Goal: Task Accomplishment & Management: Manage account settings

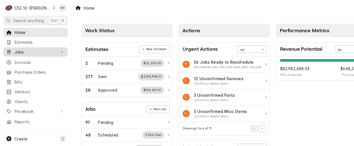
click at [29, 50] on span "Jobs" at bounding box center [36, 52] width 42 height 6
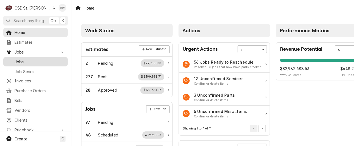
click at [26, 59] on span "Jobs" at bounding box center [40, 62] width 51 height 6
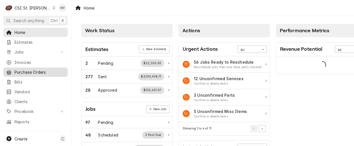
click at [30, 72] on span "Purchase Orders" at bounding box center [40, 72] width 51 height 6
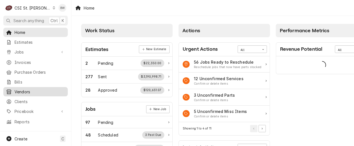
click at [24, 89] on span "Vendors" at bounding box center [40, 92] width 51 height 6
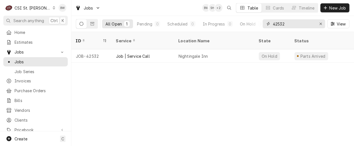
drag, startPoint x: 292, startPoint y: 27, endPoint x: 267, endPoint y: 25, distance: 24.7
click at [268, 25] on div "42532" at bounding box center [294, 23] width 63 height 9
drag, startPoint x: 288, startPoint y: 28, endPoint x: 260, endPoint y: 25, distance: 28.4
click at [260, 25] on div "All Open 1 Pending 0 Scheduled 0 In Progress 0 On Hold 1 Completed 0 41509 View" at bounding box center [213, 24] width 274 height 16
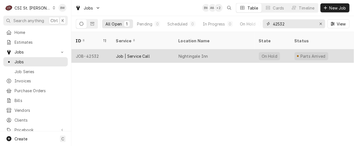
type input "42532"
click at [99, 49] on div "JOB-42532" at bounding box center [92, 55] width 40 height 13
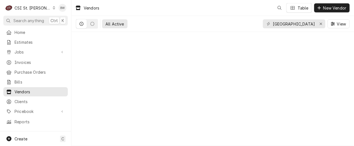
click at [26, 108] on span "Pricebook" at bounding box center [36, 111] width 42 height 6
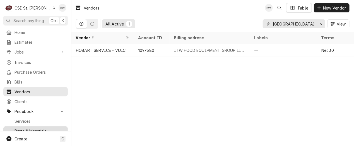
click at [23, 128] on span "Parts & Materials" at bounding box center [40, 131] width 51 height 6
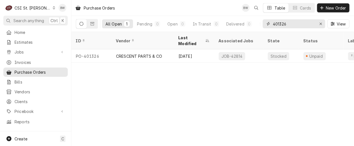
drag, startPoint x: 298, startPoint y: 25, endPoint x: 281, endPoint y: 25, distance: 17.3
click at [281, 25] on input "401326" at bounding box center [294, 23] width 42 height 9
drag, startPoint x: 290, startPoint y: 24, endPoint x: 280, endPoint y: 23, distance: 10.1
click at [280, 23] on input "401260" at bounding box center [294, 23] width 42 height 9
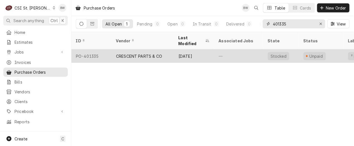
type input "401335"
click at [104, 50] on div "PO-401335" at bounding box center [92, 55] width 40 height 13
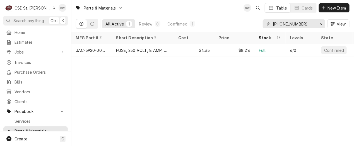
click at [101, 85] on div "Parts & Materials BW Table Cards New Item All Active 1 Review 0 Confirmed 1 592…" at bounding box center [213, 73] width 283 height 146
click at [320, 24] on icon "Erase input" at bounding box center [321, 24] width 3 height 4
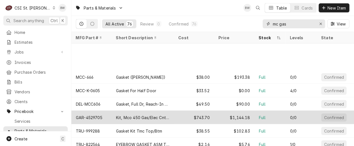
scroll to position [48, 0]
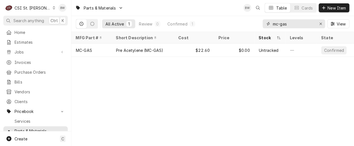
drag, startPoint x: 278, startPoint y: 25, endPoint x: 266, endPoint y: 25, distance: 12.3
click at [266, 25] on div "mc-gas" at bounding box center [294, 23] width 63 height 9
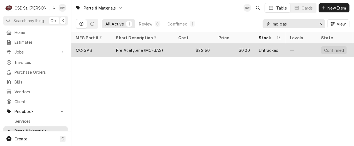
type input "mc-gas"
click at [93, 48] on div "MC-GAS" at bounding box center [92, 49] width 40 height 13
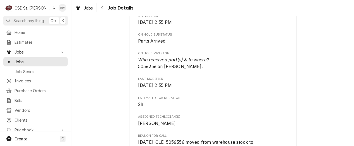
scroll to position [307, 0]
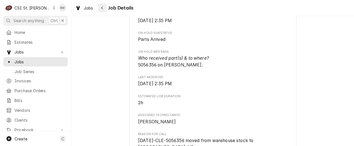
click at [101, 8] on div "Navigate back" at bounding box center [103, 8] width 6 height 6
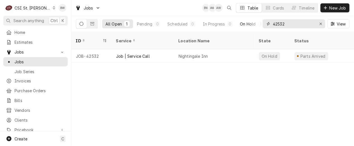
drag, startPoint x: 291, startPoint y: 23, endPoint x: 260, endPoint y: 25, distance: 30.5
click at [260, 25] on div "All Open 1 Pending 0 Scheduled 0 In Progress 0 On Hold 1 Completed 0 42532 View" at bounding box center [213, 24] width 274 height 16
drag, startPoint x: 295, startPoint y: 24, endPoint x: 242, endPoint y: 21, distance: 53.4
click at [248, 22] on div "All Open 1 Pending 0 Scheduled 0 In Progress 0 On Hold 1 Completed 0 42494 View" at bounding box center [213, 24] width 274 height 16
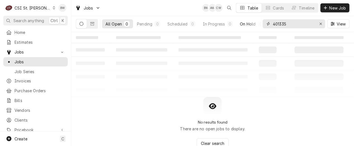
drag, startPoint x: 297, startPoint y: 27, endPoint x: 243, endPoint y: 24, distance: 54.3
click at [243, 24] on div "All Open 0 Pending 0 Scheduled 0 In Progress 0 On Hold 0 Completed 0 401335 View" at bounding box center [213, 24] width 274 height 16
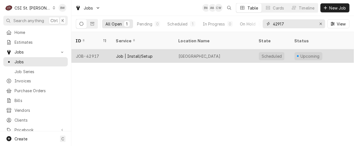
type input "42917"
click at [98, 49] on div "JOB-42917" at bounding box center [92, 55] width 40 height 13
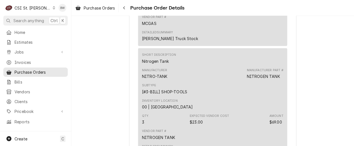
scroll to position [670, 0]
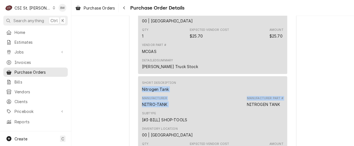
drag, startPoint x: 220, startPoint y: 125, endPoint x: 221, endPoint y: 97, distance: 28.2
click at [221, 97] on div "Short Description Nitrogen Tank Manufacturer NITRO-TANK Manufacturer Part # NIT…" at bounding box center [212, 131] width 149 height 111
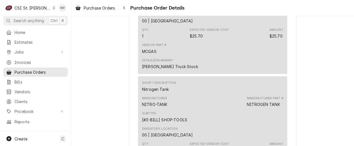
click at [53, 9] on icon "Dynamic Content Wrapper" at bounding box center [54, 7] width 2 height 3
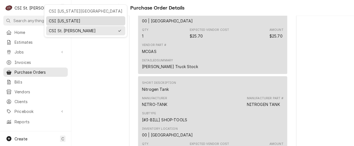
click at [54, 18] on div "CSI Kentucky" at bounding box center [86, 21] width 74 height 6
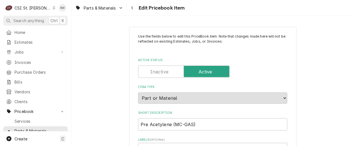
type textarea "x"
click at [132, 8] on icon "Navigate back" at bounding box center [132, 8] width 3 height 4
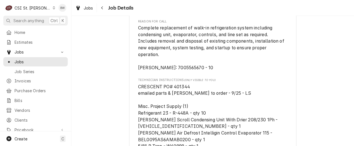
scroll to position [335, 0]
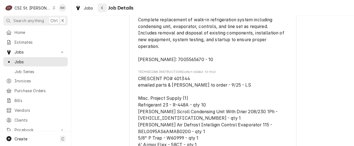
click at [105, 10] on div "Navigate back" at bounding box center [103, 8] width 6 height 6
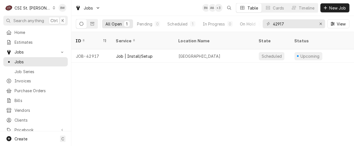
click at [38, 7] on div "C CSI St. Louis" at bounding box center [30, 7] width 54 height 11
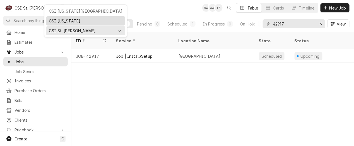
click at [63, 18] on div "CSI [US_STATE]" at bounding box center [86, 21] width 74 height 6
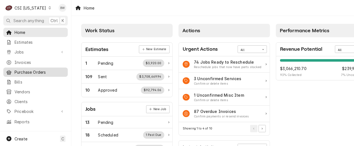
click at [26, 70] on span "Purchase Orders" at bounding box center [40, 72] width 51 height 6
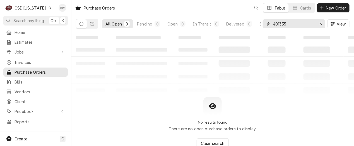
drag, startPoint x: 290, startPoint y: 26, endPoint x: 258, endPoint y: 28, distance: 31.6
click at [257, 28] on div "All Open 0 Pending 0 Open 0 In Transit 0 Delivered 0 Stocked 0 401335 View" at bounding box center [213, 24] width 274 height 16
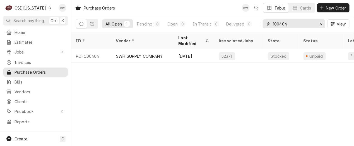
type input "100404"
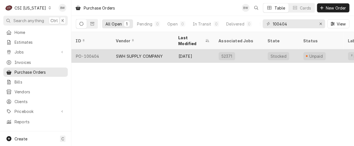
click at [97, 49] on div "PO-100404" at bounding box center [92, 55] width 40 height 13
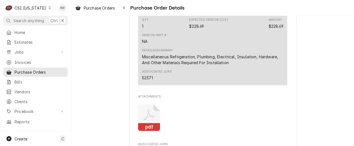
scroll to position [419, 0]
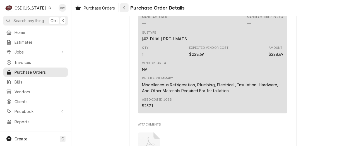
click at [124, 7] on icon "Navigate back" at bounding box center [124, 8] width 3 height 4
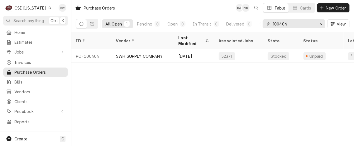
click at [48, 7] on div "Dynamic Content Wrapper" at bounding box center [50, 8] width 4 height 4
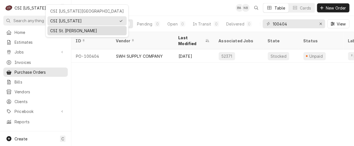
click at [60, 28] on div "CSI St. Louis" at bounding box center [87, 31] width 74 height 6
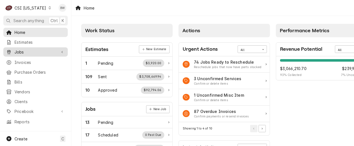
click at [30, 49] on span "Jobs" at bounding box center [36, 52] width 42 height 6
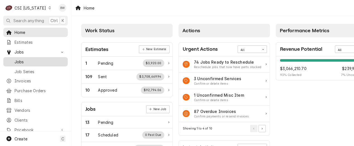
click at [24, 62] on span "Jobs" at bounding box center [40, 62] width 51 height 6
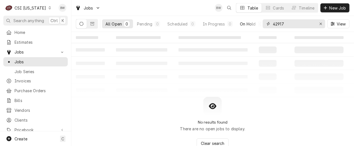
drag, startPoint x: 292, startPoint y: 24, endPoint x: 260, endPoint y: 24, distance: 32.7
click at [264, 24] on div "42917" at bounding box center [294, 23] width 63 height 9
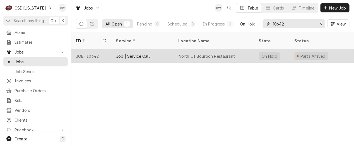
type input "10642"
click at [89, 49] on div "JOB-10642" at bounding box center [92, 55] width 40 height 13
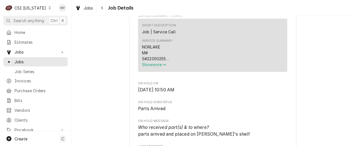
scroll to position [223, 0]
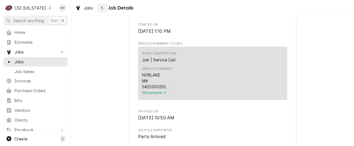
click at [102, 9] on icon "Navigate back" at bounding box center [102, 7] width 2 height 3
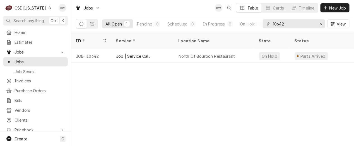
click at [49, 8] on icon "Dynamic Content Wrapper" at bounding box center [50, 7] width 3 height 3
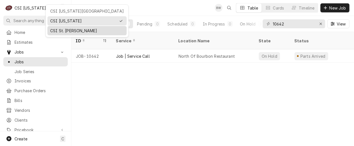
click at [57, 28] on div "CSI St. [PERSON_NAME]" at bounding box center [87, 31] width 74 height 6
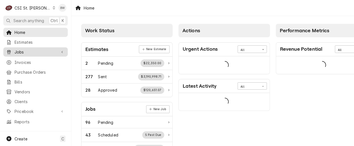
click at [32, 53] on span "Jobs" at bounding box center [36, 52] width 42 height 6
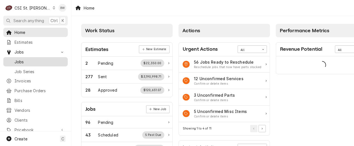
click at [30, 59] on span "Jobs" at bounding box center [40, 62] width 51 height 6
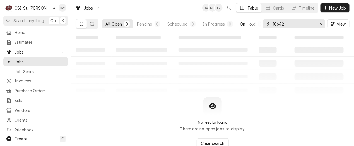
drag, startPoint x: 303, startPoint y: 27, endPoint x: 257, endPoint y: 25, distance: 46.1
click at [262, 25] on div "All Open 0 Pending 0 Scheduled 0 In Progress 0 On Hold 0 Completed 0 10642 View" at bounding box center [213, 24] width 274 height 16
click at [93, 25] on icon "Dynamic Content Wrapper" at bounding box center [93, 24] width 4 height 4
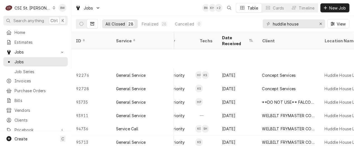
scroll to position [276, 158]
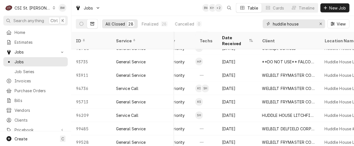
click at [288, 25] on input "huddle house" at bounding box center [294, 23] width 42 height 9
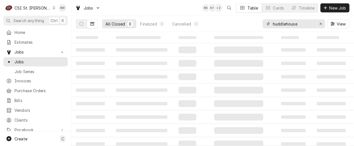
type input "huddle house"
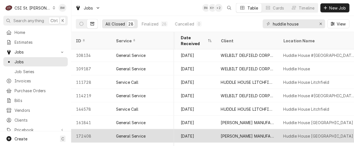
scroll to position [0, 199]
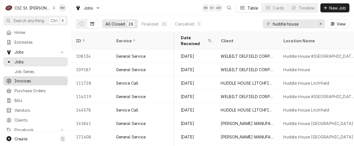
click at [36, 79] on span "Invoices" at bounding box center [40, 81] width 51 height 6
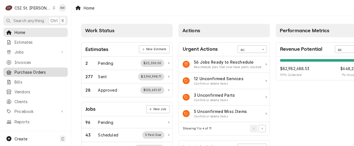
click at [27, 71] on span "Purchase Orders" at bounding box center [40, 72] width 51 height 6
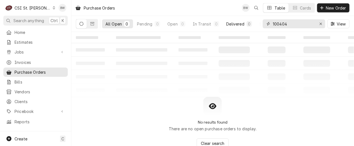
drag, startPoint x: 304, startPoint y: 22, endPoint x: 256, endPoint y: 24, distance: 48.9
click at [256, 24] on div "All Open 0 Pending 0 Open 0 In Transit 0 Delivered 0 Stocked 0 100404 View" at bounding box center [213, 24] width 274 height 16
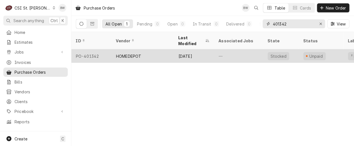
type input "401342"
click at [97, 49] on div "PO-401342" at bounding box center [92, 55] width 40 height 13
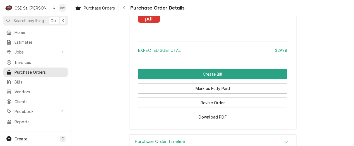
scroll to position [584, 0]
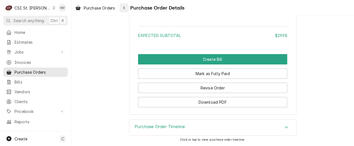
click at [126, 9] on icon "Navigate back" at bounding box center [124, 8] width 3 height 4
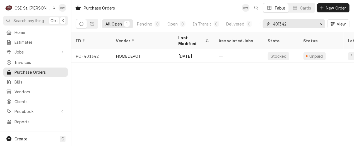
drag, startPoint x: 298, startPoint y: 23, endPoint x: 265, endPoint y: 23, distance: 33.0
click at [265, 23] on div "401342" at bounding box center [294, 23] width 63 height 9
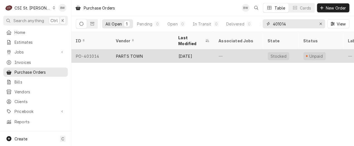
type input "401014"
click at [98, 49] on div "PO-401014" at bounding box center [92, 55] width 40 height 13
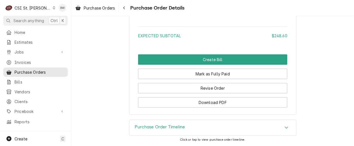
scroll to position [621, 0]
click at [145, 127] on h3 "Purchase Order Timeline" at bounding box center [160, 126] width 50 height 5
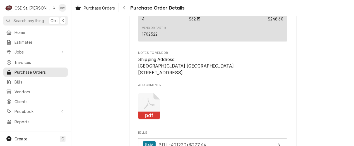
scroll to position [475, 0]
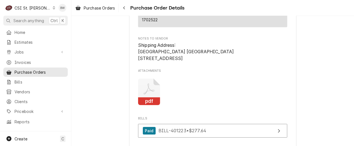
click at [150, 105] on icon "Attachments" at bounding box center [149, 91] width 22 height 27
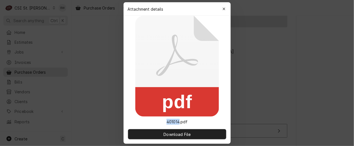
click at [150, 106] on rect at bounding box center [177, 101] width 84 height 29
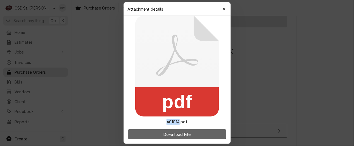
drag, startPoint x: 150, startPoint y: 106, endPoint x: 175, endPoint y: 133, distance: 36.8
click at [175, 133] on span "Download File" at bounding box center [177, 134] width 29 height 6
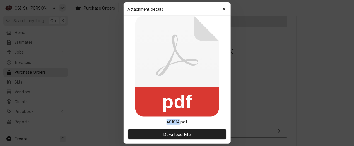
click at [223, 9] on icon "button" at bounding box center [224, 9] width 3 height 4
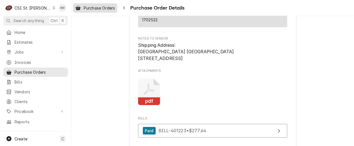
click at [101, 9] on span "Purchase Orders" at bounding box center [99, 8] width 31 height 6
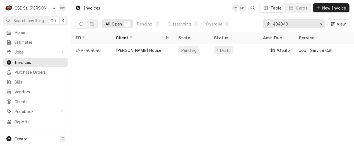
drag, startPoint x: 295, startPoint y: 27, endPoint x: 263, endPoint y: 26, distance: 31.9
click at [263, 26] on div "All Open 1 Pending 1 Outstanding 0 Overdue 0 404040 View" at bounding box center [213, 24] width 274 height 16
type input "h"
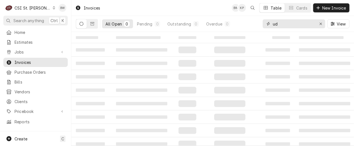
type input "u"
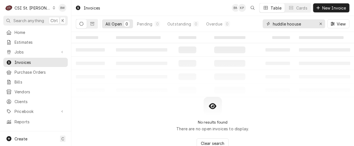
click at [296, 24] on input "huddle hoouse" at bounding box center [294, 23] width 42 height 9
click at [91, 24] on icon "Dynamic Content Wrapper" at bounding box center [93, 24] width 4 height 4
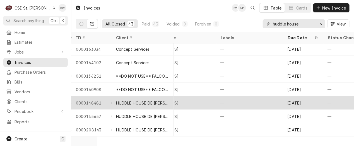
scroll to position [48, 257]
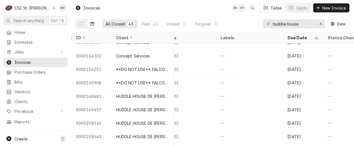
click at [134, 12] on div "Invoices BW KP Table Cards New Invoice" at bounding box center [213, 8] width 283 height 16
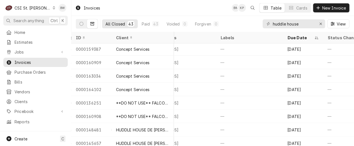
scroll to position [0, 257]
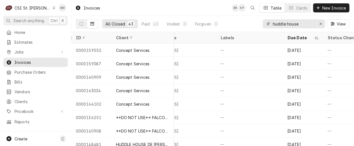
drag, startPoint x: 306, startPoint y: 23, endPoint x: 259, endPoint y: 23, distance: 46.9
click at [260, 23] on div "All Closed 43 Paid 43 Voided 0 Forgiven 0 huddle house View" at bounding box center [213, 24] width 274 height 16
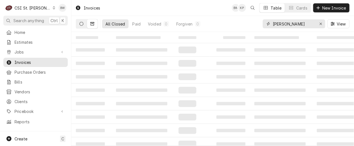
type input "[PERSON_NAME]"
click at [82, 25] on icon "Dynamic Content Wrapper" at bounding box center [82, 24] width 4 height 4
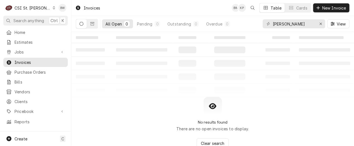
click at [82, 25] on icon "Dynamic Content Wrapper" at bounding box center [82, 24] width 4 height 4
click at [82, 24] on icon "Dynamic Content Wrapper" at bounding box center [82, 24] width 4 height 4
click at [81, 23] on icon "Dynamic Content Wrapper" at bounding box center [82, 24] width 4 height 4
click at [95, 24] on button "Dynamic Content Wrapper" at bounding box center [92, 23] width 11 height 9
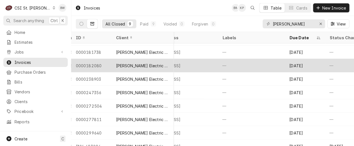
scroll to position [21, 255]
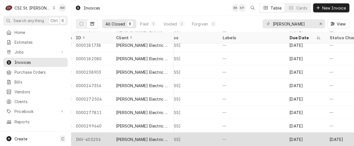
click at [98, 135] on div "INV-403206" at bounding box center [92, 138] width 40 height 13
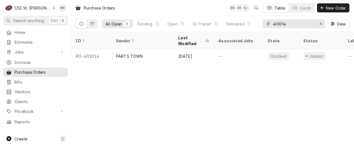
drag, startPoint x: 294, startPoint y: 24, endPoint x: 283, endPoint y: 24, distance: 10.9
click at [283, 24] on input "401014" at bounding box center [294, 23] width 42 height 9
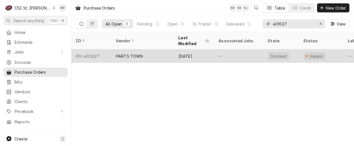
type input "401027"
click at [94, 49] on div "PO-401027" at bounding box center [92, 55] width 40 height 13
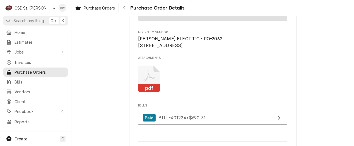
scroll to position [672, 0]
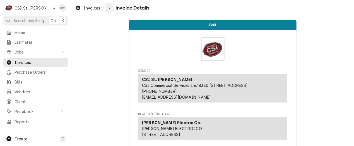
click at [109, 8] on icon "Navigate back" at bounding box center [110, 7] width 2 height 3
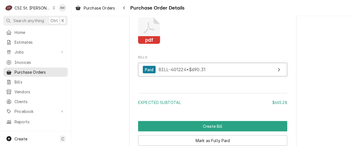
scroll to position [643, 0]
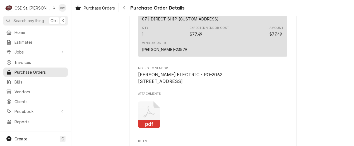
click at [150, 126] on icon "Attachments" at bounding box center [149, 114] width 22 height 27
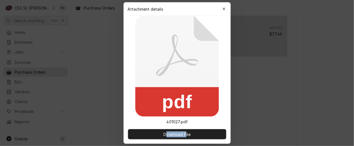
click at [150, 126] on div "Download File" at bounding box center [177, 133] width 107 height 19
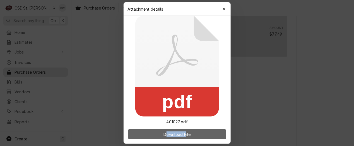
drag, startPoint x: 150, startPoint y: 126, endPoint x: 178, endPoint y: 133, distance: 28.6
click at [178, 133] on span "Download File" at bounding box center [177, 134] width 29 height 6
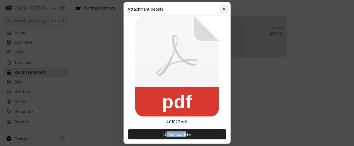
click at [224, 8] on icon "button" at bounding box center [224, 9] width 3 height 4
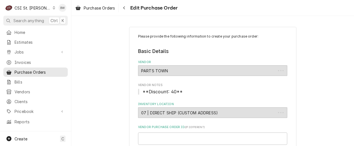
type textarea "x"
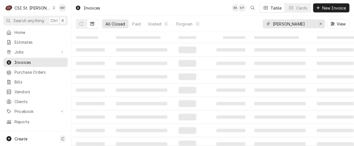
drag, startPoint x: 296, startPoint y: 25, endPoint x: 263, endPoint y: 23, distance: 33.3
click at [263, 23] on div "All Closed Paid Voided 0 Forgiven 0 sandner View" at bounding box center [213, 24] width 274 height 16
drag, startPoint x: 306, startPoint y: 25, endPoint x: 285, endPoint y: 25, distance: 21.0
click at [285, 25] on input "union schools" at bounding box center [294, 23] width 42 height 9
type input "union r-x"
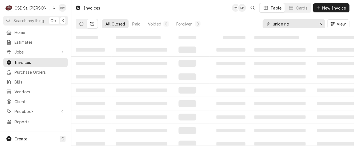
click at [82, 24] on icon "Dynamic Content Wrapper" at bounding box center [82, 24] width 4 height 4
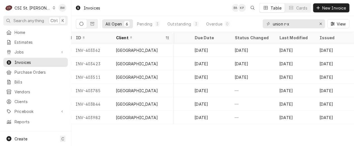
scroll to position [0, 396]
click at [92, 25] on icon "Dynamic Content Wrapper" at bounding box center [93, 24] width 4 height 4
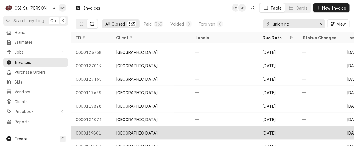
scroll to position [154, 282]
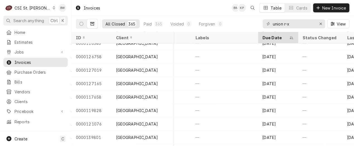
click at [290, 37] on icon "Dynamic Content Wrapper" at bounding box center [292, 37] width 4 height 3
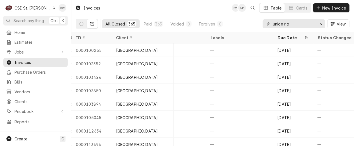
scroll to position [0, 266]
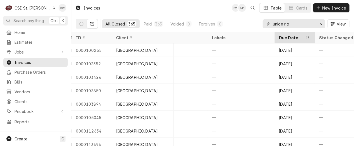
click at [305, 37] on div "Due Date" at bounding box center [295, 37] width 38 height 9
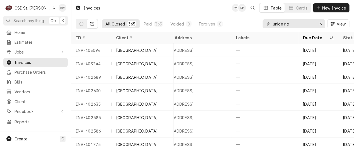
scroll to position [0, 240]
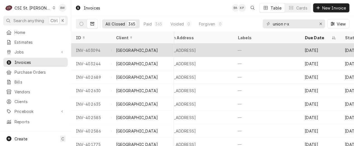
click at [96, 50] on div "INV-403094" at bounding box center [92, 49] width 40 height 13
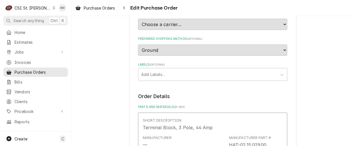
scroll to position [168, 0]
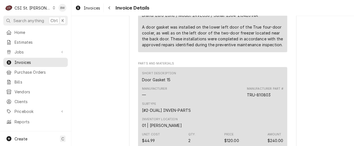
scroll to position [335, 0]
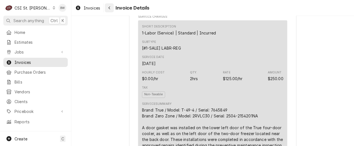
click at [110, 7] on icon "Navigate back" at bounding box center [109, 8] width 3 height 4
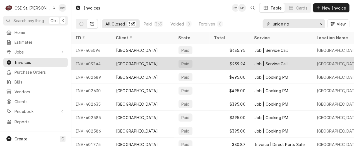
click at [91, 62] on div "INV-403244" at bounding box center [92, 63] width 40 height 13
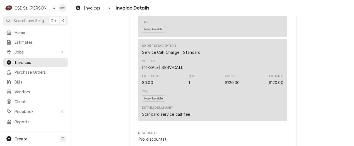
scroll to position [643, 0]
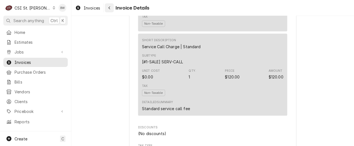
click at [108, 8] on div "Navigate back" at bounding box center [110, 8] width 6 height 6
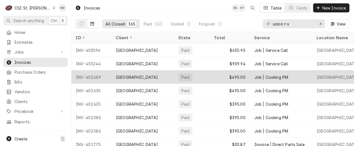
click at [91, 77] on div "INV-402689" at bounding box center [92, 76] width 40 height 13
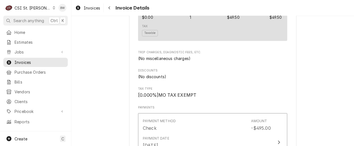
scroll to position [670, 0]
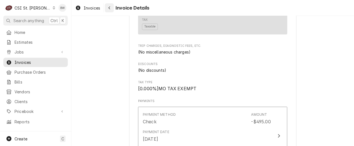
click at [110, 8] on icon "Navigate back" at bounding box center [109, 8] width 3 height 4
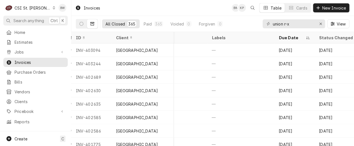
scroll to position [0, 273]
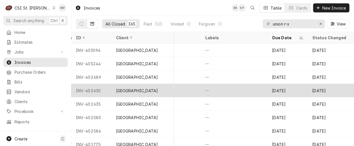
click at [87, 87] on div "INV-402630" at bounding box center [92, 90] width 40 height 13
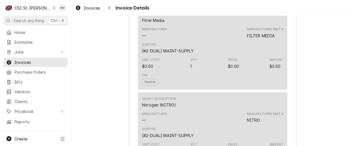
scroll to position [447, 0]
click at [109, 9] on icon "Navigate back" at bounding box center [109, 8] width 3 height 4
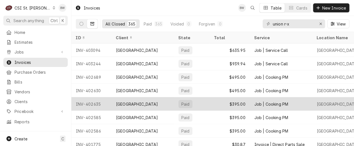
click at [95, 103] on div "INV-402635" at bounding box center [92, 103] width 40 height 13
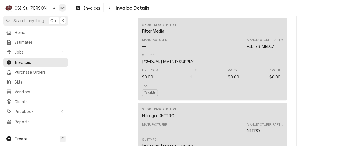
scroll to position [447, 0]
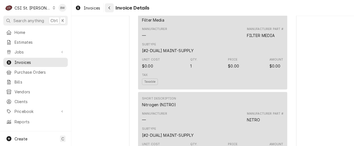
click at [109, 8] on icon "Navigate back" at bounding box center [109, 8] width 3 height 4
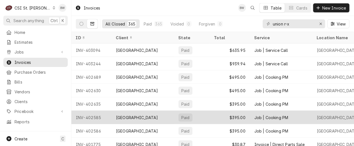
click at [94, 117] on div "INV-402585" at bounding box center [92, 116] width 40 height 13
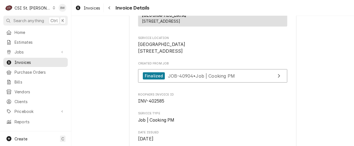
scroll to position [112, 0]
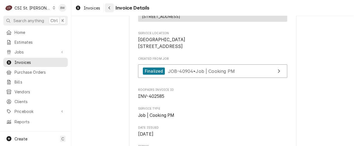
click at [110, 9] on icon "Navigate back" at bounding box center [110, 7] width 2 height 3
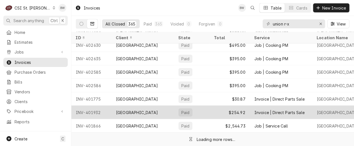
scroll to position [48, 0]
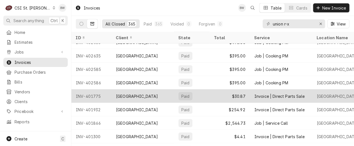
click at [89, 97] on div "INV-401775" at bounding box center [92, 95] width 40 height 13
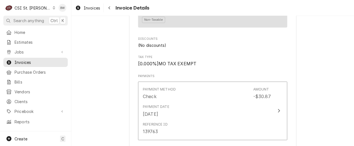
scroll to position [447, 0]
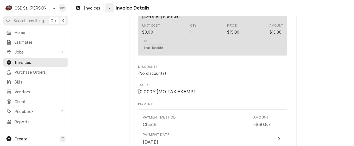
click at [109, 7] on icon "Navigate back" at bounding box center [109, 8] width 3 height 4
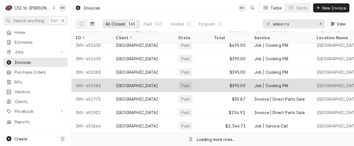
scroll to position [48, 0]
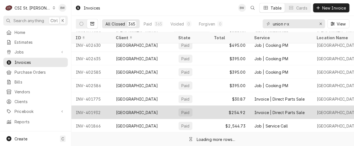
click at [96, 108] on div "INV-401932" at bounding box center [92, 111] width 40 height 13
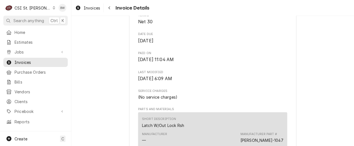
scroll to position [196, 0]
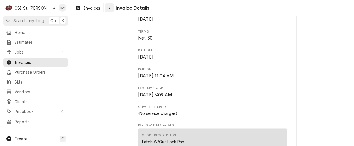
click at [110, 9] on icon "Navigate back" at bounding box center [109, 8] width 3 height 4
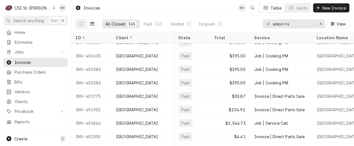
scroll to position [48, 0]
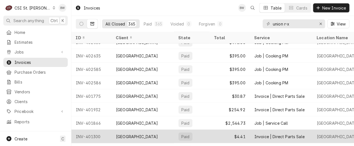
click at [98, 134] on div "INV-401300" at bounding box center [92, 135] width 40 height 13
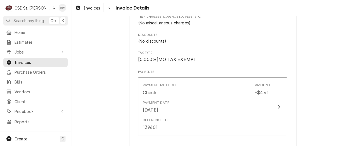
scroll to position [447, 0]
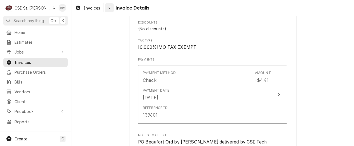
click at [110, 7] on icon "Navigate back" at bounding box center [110, 7] width 2 height 3
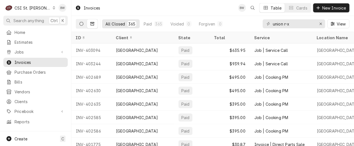
click at [80, 24] on icon "Dynamic Content Wrapper" at bounding box center [82, 24] width 4 height 4
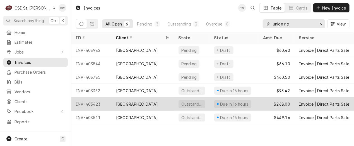
click at [94, 102] on div "INV-403423" at bounding box center [92, 103] width 40 height 13
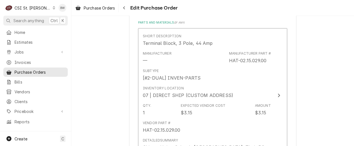
scroll to position [251, 0]
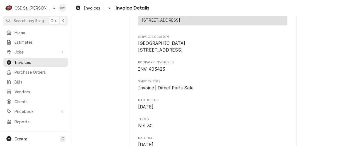
scroll to position [84, 0]
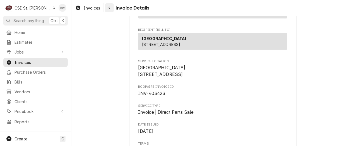
click at [108, 8] on div "Navigate back" at bounding box center [110, 8] width 6 height 6
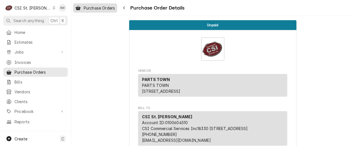
click at [114, 8] on span "Purchase Orders" at bounding box center [99, 8] width 31 height 6
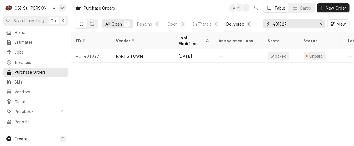
drag, startPoint x: 290, startPoint y: 25, endPoint x: 255, endPoint y: 25, distance: 34.4
click at [257, 25] on div "All Open 1 Pending 0 Open 0 In Transit 0 Delivered 0 Stocked 1 401027 View" at bounding box center [213, 24] width 274 height 16
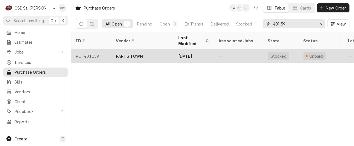
type input "401159"
click at [96, 49] on div "PO-401159" at bounding box center [92, 55] width 40 height 13
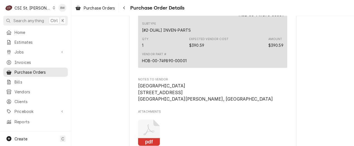
scroll to position [443, 0]
click at [53, 7] on icon "Dynamic Content Wrapper" at bounding box center [54, 7] width 3 height 3
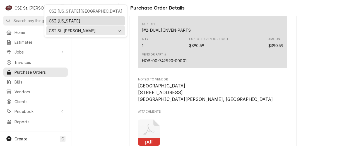
click at [54, 19] on div "CSI Kentucky" at bounding box center [86, 21] width 74 height 6
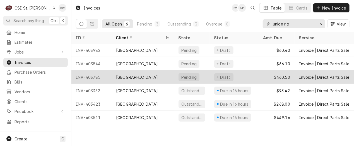
click at [93, 76] on div "INV-403785" at bounding box center [92, 76] width 40 height 13
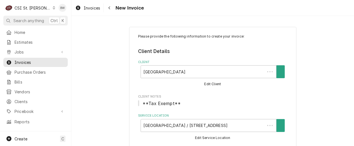
type textarea "x"
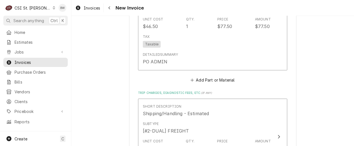
scroll to position [615, 0]
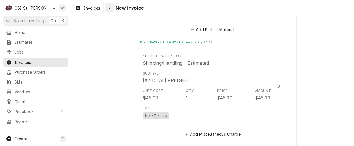
click at [111, 8] on div "Navigate back" at bounding box center [110, 8] width 6 height 6
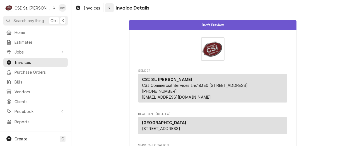
click at [112, 7] on div "Navigate back" at bounding box center [110, 8] width 6 height 6
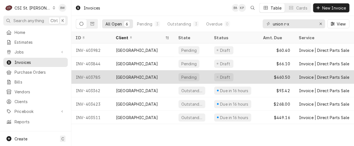
click at [91, 74] on div "INV-403785" at bounding box center [92, 76] width 40 height 13
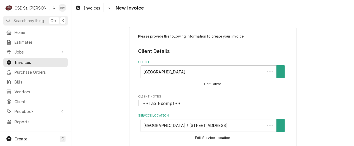
type textarea "x"
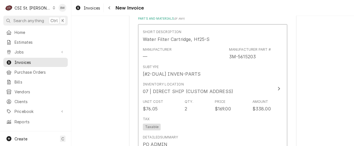
scroll to position [363, 0]
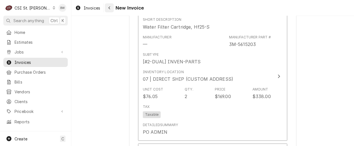
click at [110, 8] on icon "Navigate back" at bounding box center [110, 7] width 2 height 3
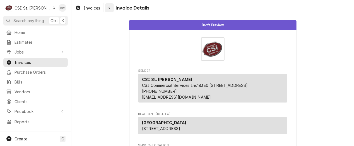
click at [109, 8] on icon "Navigate back" at bounding box center [109, 8] width 3 height 4
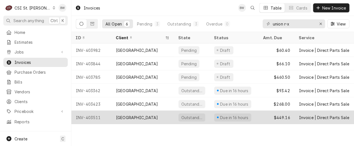
click at [97, 115] on div "INV-403511" at bounding box center [92, 116] width 40 height 13
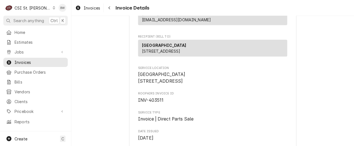
scroll to position [84, 0]
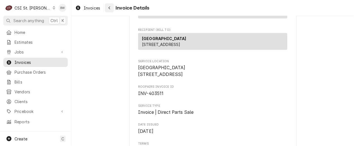
click at [110, 7] on icon "Navigate back" at bounding box center [109, 8] width 3 height 4
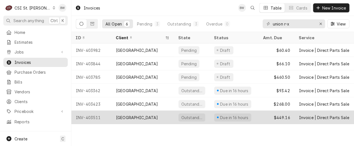
click at [101, 113] on div "INV-403511" at bounding box center [92, 116] width 40 height 13
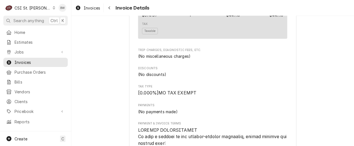
scroll to position [415, 0]
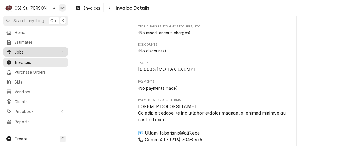
click at [31, 49] on span "Jobs" at bounding box center [36, 52] width 42 height 6
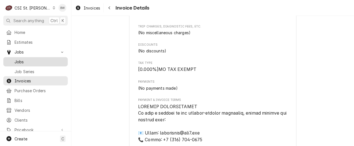
click at [31, 59] on span "Jobs" at bounding box center [40, 62] width 51 height 6
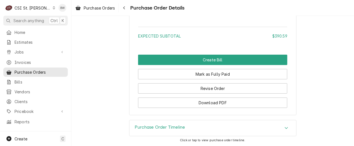
scroll to position [605, 0]
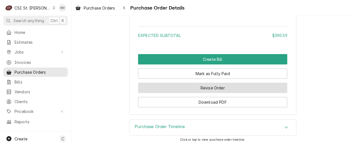
click at [182, 89] on button "Revise Order" at bounding box center [212, 87] width 149 height 10
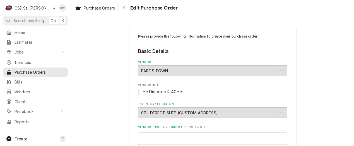
type textarea "x"
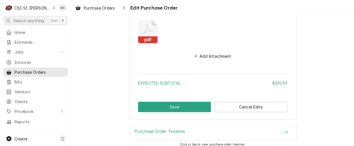
scroll to position [433, 0]
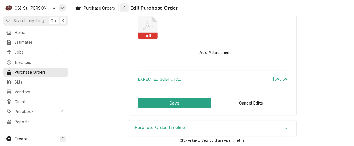
click at [124, 8] on icon "Navigate back" at bounding box center [124, 8] width 3 height 4
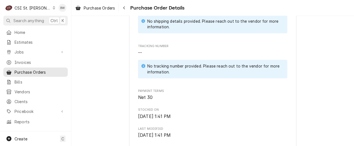
scroll to position [251, 0]
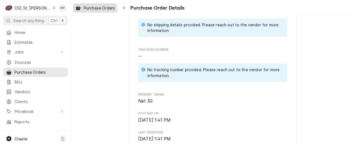
click at [109, 7] on span "Purchase Orders" at bounding box center [99, 8] width 31 height 6
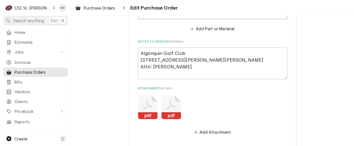
scroll to position [588, 0]
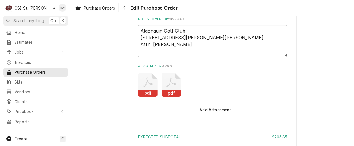
click at [144, 78] on icon "Attachments" at bounding box center [148, 84] width 20 height 23
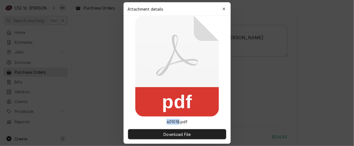
click at [144, 78] on icon at bounding box center [177, 66] width 84 height 101
drag, startPoint x: 144, startPoint y: 78, endPoint x: 174, endPoint y: 121, distance: 52.8
click at [174, 121] on p "401018.pdf" at bounding box center [177, 121] width 30 height 6
click at [224, 7] on icon "button" at bounding box center [224, 9] width 3 height 4
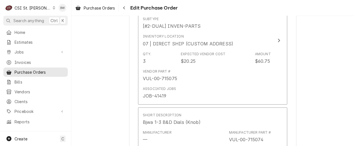
scroll to position [363, 0]
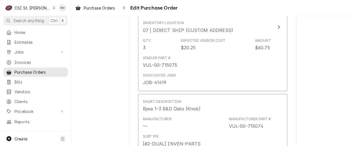
type textarea "x"
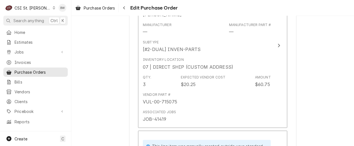
scroll to position [400, 0]
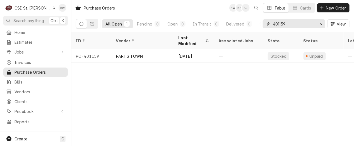
drag, startPoint x: 289, startPoint y: 26, endPoint x: 280, endPoint y: 25, distance: 9.5
click at [280, 25] on input "401159" at bounding box center [294, 23] width 42 height 9
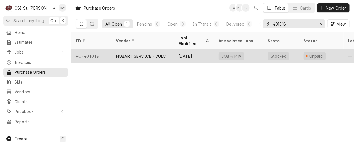
type input "401018"
click at [98, 49] on div "PO-401018" at bounding box center [92, 55] width 40 height 13
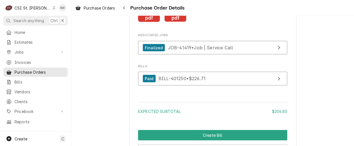
scroll to position [698, 0]
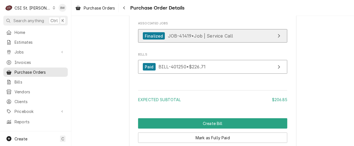
click at [175, 39] on span "JOB-41419 • Job | Service Call" at bounding box center [200, 36] width 65 height 6
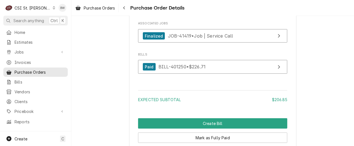
click at [53, 9] on icon "Dynamic Content Wrapper" at bounding box center [54, 7] width 3 height 3
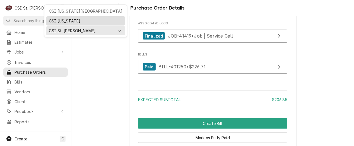
click at [55, 20] on div "CSI [US_STATE]" at bounding box center [86, 21] width 74 height 6
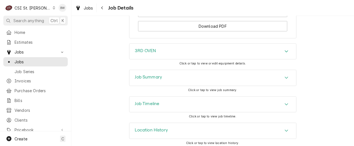
scroll to position [731, 0]
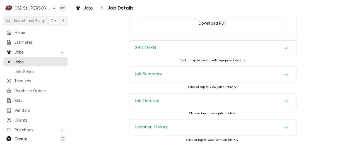
click at [144, 75] on h3 "Job Summary" at bounding box center [148, 73] width 27 height 5
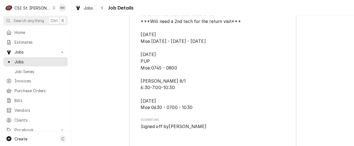
scroll to position [1821, 0]
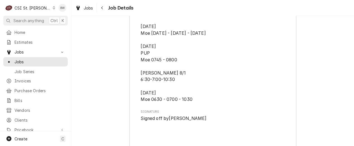
click at [113, 8] on span "Job Details" at bounding box center [120, 8] width 27 height 8
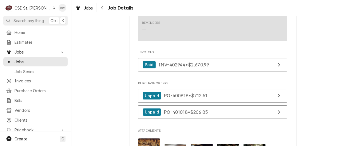
scroll to position [527, 0]
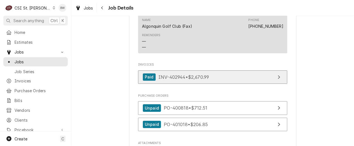
click at [168, 79] on span "INV-402944 • $2,670.99" at bounding box center [184, 77] width 51 height 6
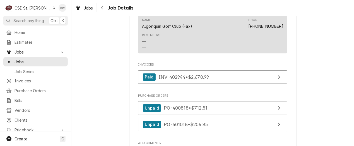
click at [53, 8] on icon "Dynamic Content Wrapper" at bounding box center [54, 7] width 3 height 3
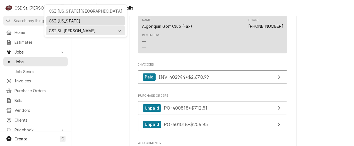
click at [63, 21] on div "CSI Kentucky" at bounding box center [86, 21] width 74 height 6
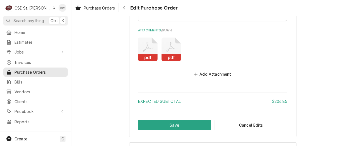
scroll to position [643, 0]
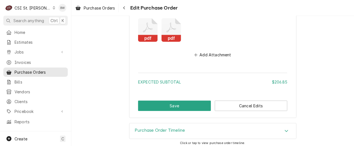
click at [171, 32] on icon "Attachments" at bounding box center [172, 29] width 20 height 23
type textarea "x"
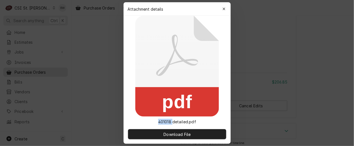
click at [171, 32] on icon at bounding box center [177, 66] width 84 height 101
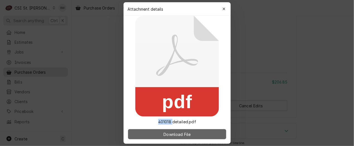
click at [174, 133] on span "Download File" at bounding box center [177, 134] width 29 height 6
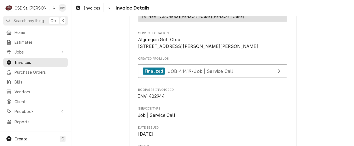
scroll to position [140, 0]
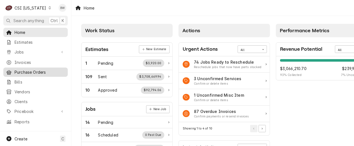
click at [42, 69] on span "Purchase Orders" at bounding box center [40, 72] width 51 height 6
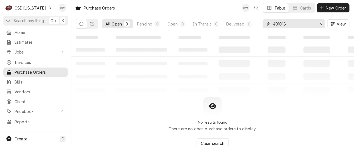
drag, startPoint x: 294, startPoint y: 25, endPoint x: 258, endPoint y: 22, distance: 35.8
click at [259, 22] on div "All Open 0 Pending 0 Open 0 In Transit 0 Delivered 0 Stocked 0 401018 View" at bounding box center [213, 24] width 274 height 16
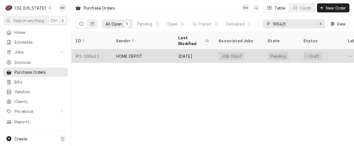
type input "100421"
click at [98, 50] on div "PO-100421" at bounding box center [92, 55] width 40 height 13
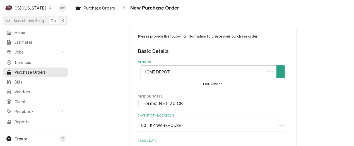
type textarea "x"
click at [125, 9] on icon "Navigate back" at bounding box center [124, 8] width 3 height 4
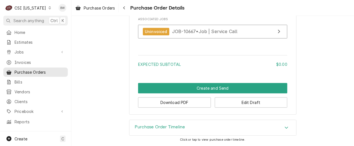
scroll to position [479, 0]
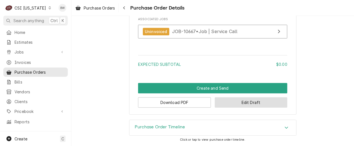
click at [228, 103] on button "Edit Draft" at bounding box center [251, 102] width 73 height 10
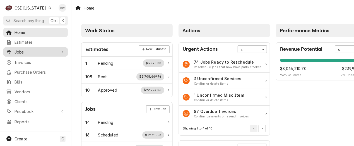
click at [32, 52] on span "Jobs" at bounding box center [36, 52] width 42 height 6
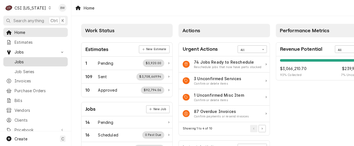
click at [32, 60] on span "Jobs" at bounding box center [40, 62] width 51 height 6
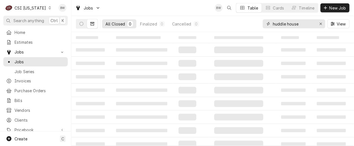
drag, startPoint x: 306, startPoint y: 24, endPoint x: 261, endPoint y: 24, distance: 44.7
click at [261, 24] on div "All Closed 0 Finalized 0 Cancelled 0 huddle house View" at bounding box center [213, 24] width 274 height 16
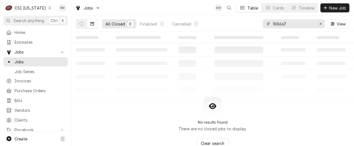
click at [280, 22] on input "100667" at bounding box center [294, 23] width 42 height 9
type input "10667"
click at [82, 22] on icon "Dynamic Content Wrapper" at bounding box center [82, 24] width 4 height 4
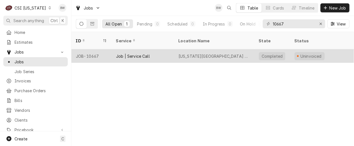
click at [95, 49] on div "JOB-10667" at bounding box center [92, 55] width 40 height 13
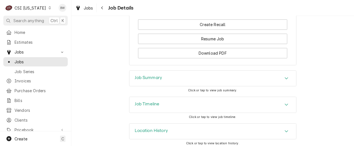
scroll to position [551, 0]
click at [139, 76] on h3 "Job Summary" at bounding box center [148, 76] width 27 height 5
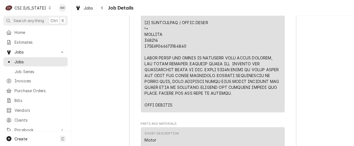
scroll to position [1026, 0]
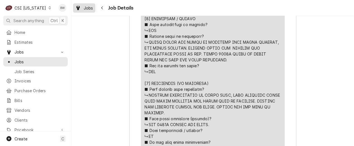
click at [92, 7] on span "Jobs" at bounding box center [88, 8] width 9 height 6
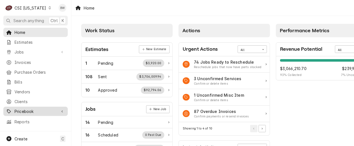
click at [29, 110] on span "Pricebook" at bounding box center [36, 111] width 42 height 6
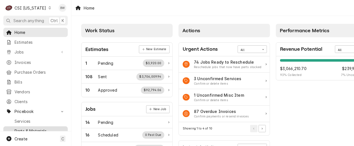
click at [28, 128] on span "Parts & Materials" at bounding box center [40, 131] width 51 height 6
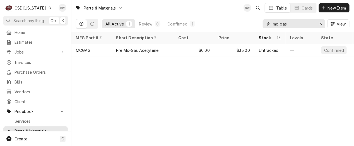
drag, startPoint x: 291, startPoint y: 25, endPoint x: 263, endPoint y: 25, distance: 28.5
click at [263, 25] on div "All Active 1 Review 0 Confirmed 1 mc-gas View" at bounding box center [213, 24] width 274 height 16
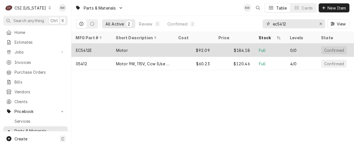
type input "ec5412"
click at [106, 46] on div "EC5412E" at bounding box center [92, 49] width 40 height 13
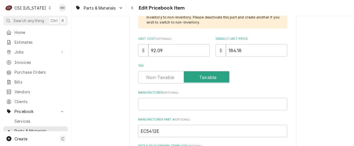
scroll to position [223, 0]
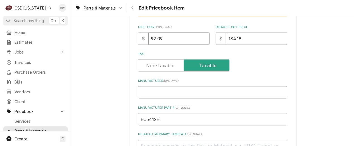
drag, startPoint x: 165, startPoint y: 41, endPoint x: 139, endPoint y: 39, distance: 26.0
click at [139, 39] on div "$ 92.09" at bounding box center [174, 38] width 72 height 12
type textarea "x"
type input "1"
type textarea "x"
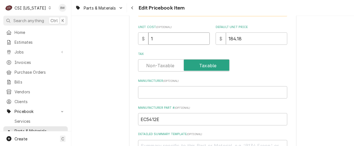
type input "12"
type textarea "x"
type input "122"
type textarea "x"
type input "122.1"
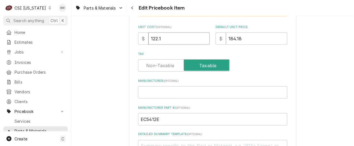
type textarea "x"
type input "122.10"
type input "2"
type textarea "x"
type input "24"
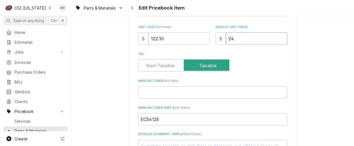
type textarea "x"
type input "244.2"
type textarea "x"
type input "244.20"
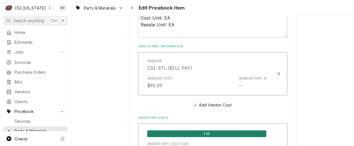
scroll to position [391, 0]
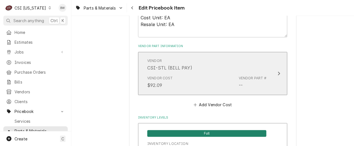
click at [195, 82] on div "Vendor Cost $92.09 Vendor Part # --" at bounding box center [206, 81] width 119 height 17
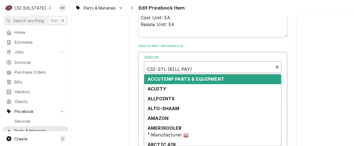
type textarea "x"
click at [196, 69] on div "Vendor" at bounding box center [209, 68] width 124 height 13
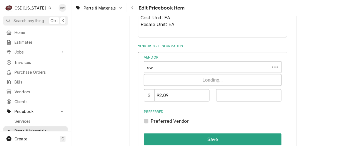
type input "swh"
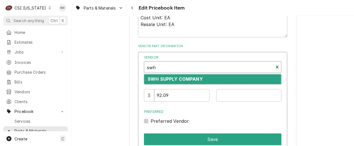
click at [194, 77] on strong "SWH SUPPLY COMPANY" at bounding box center [175, 79] width 55 height 6
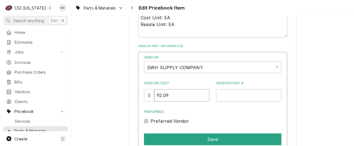
drag, startPoint x: 180, startPoint y: 97, endPoint x: 156, endPoint y: 95, distance: 23.5
click at [156, 95] on div "$ 92.09" at bounding box center [177, 95] width 66 height 12
type input "122.10"
click at [223, 95] on input "Vendor Part #" at bounding box center [249, 95] width 66 height 12
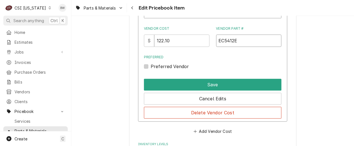
scroll to position [447, 0]
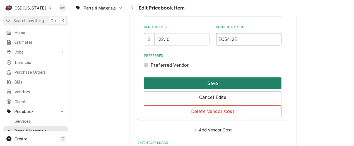
type input "EC5412E"
click at [211, 81] on button "Save" at bounding box center [213, 83] width 138 height 12
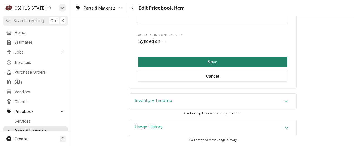
click at [191, 61] on button "Save" at bounding box center [212, 61] width 149 height 10
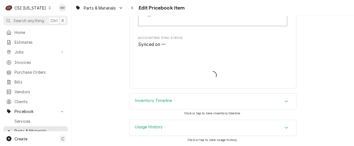
type textarea "x"
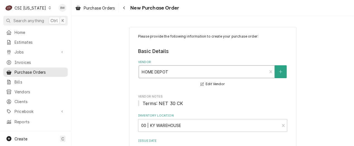
click at [153, 68] on div "Vendor" at bounding box center [203, 71] width 123 height 10
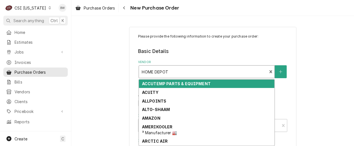
type textarea "x"
type input "s"
type textarea "x"
type input "sw"
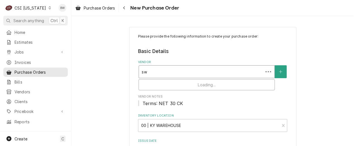
type textarea "x"
type input "swh"
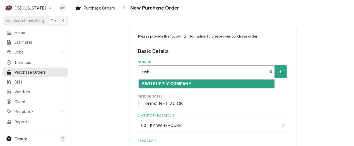
click at [158, 82] on strong "SWH SUPPLY COMPANY" at bounding box center [166, 83] width 49 height 5
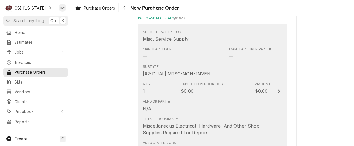
click at [207, 99] on div "Vendor Part # N/A" at bounding box center [207, 104] width 128 height 17
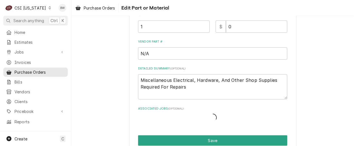
scroll to position [129, 0]
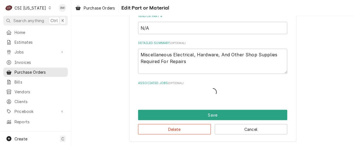
type textarea "x"
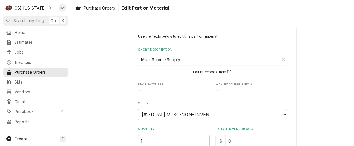
scroll to position [56, 0]
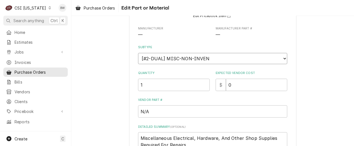
click at [157, 57] on select "Choose a subtype... [#2-DUAL] AFTERHRS-WH-CHG-2 [#2-DUAL] BEV-EQUIP [#2-DUAL] B…" at bounding box center [212, 58] width 149 height 11
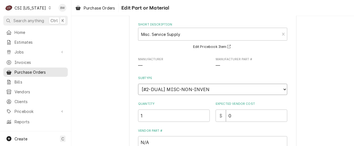
scroll to position [0, 0]
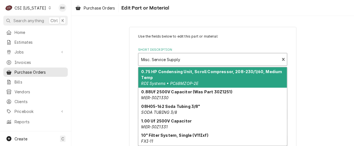
click at [150, 58] on div "Short Description" at bounding box center [209, 59] width 136 height 10
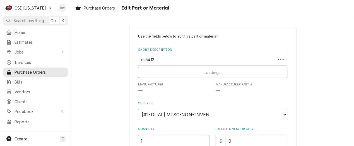
type input "ec5412e"
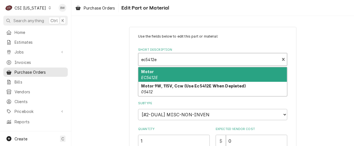
click at [151, 76] on em "EC5412E" at bounding box center [150, 77] width 16 height 5
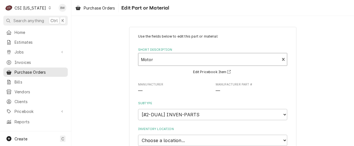
type textarea "x"
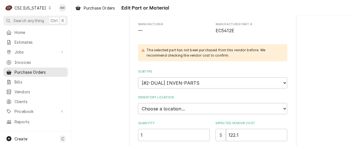
scroll to position [84, 0]
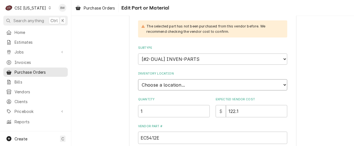
click at [153, 82] on select "Choose a location... 00 | KY WAREHOUSE 01 | BRYANT JOLLEY V#142 01 | JAY MAIDEN…" at bounding box center [212, 84] width 149 height 11
select select "624"
click at [138, 79] on select "Choose a location... 00 | KY WAREHOUSE 01 | BRYANT JOLLEY V#142 01 | JAY MAIDEN…" at bounding box center [212, 84] width 149 height 11
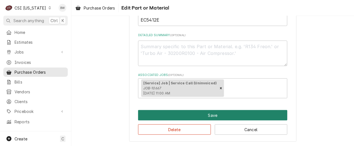
click at [194, 111] on button "Save" at bounding box center [212, 115] width 149 height 10
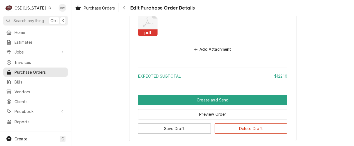
scroll to position [440, 0]
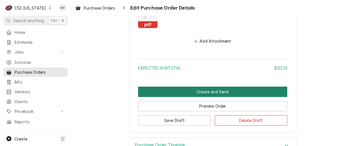
click at [182, 92] on button "Create and Send" at bounding box center [212, 91] width 149 height 10
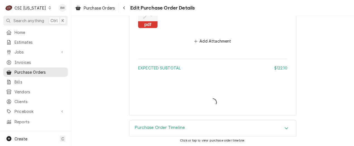
type textarea "x"
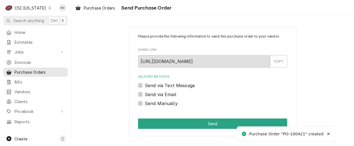
click at [166, 104] on label "Send Manually" at bounding box center [161, 103] width 33 height 7
click at [166, 104] on input "Send Manually" at bounding box center [219, 106] width 149 height 12
checkbox input "true"
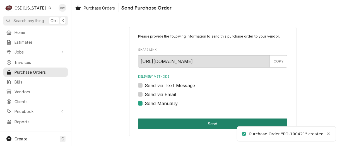
click at [187, 121] on button "Send" at bounding box center [212, 123] width 149 height 10
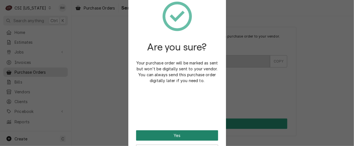
click at [175, 132] on button "Yes" at bounding box center [177, 135] width 82 height 10
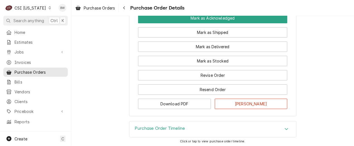
scroll to position [559, 0]
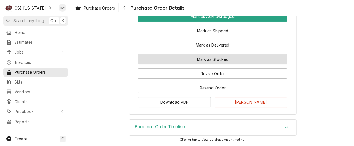
click at [177, 64] on button "Mark as Stocked" at bounding box center [212, 59] width 149 height 10
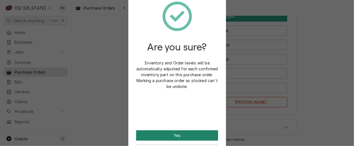
click at [168, 133] on button "Yes" at bounding box center [177, 135] width 82 height 10
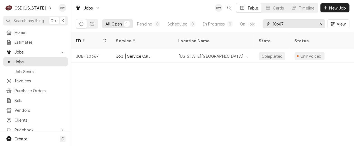
drag, startPoint x: 294, startPoint y: 25, endPoint x: 280, endPoint y: 25, distance: 13.7
click at [280, 25] on input "10667" at bounding box center [294, 23] width 42 height 9
type input "10671"
click at [44, 10] on div "C CSI Kentucky" at bounding box center [28, 7] width 50 height 11
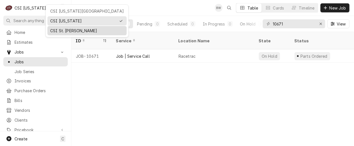
click at [63, 30] on div "CSI St. [PERSON_NAME]" at bounding box center [87, 31] width 74 height 6
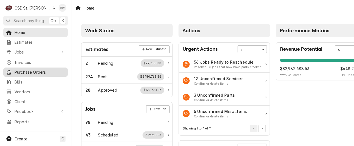
click at [29, 73] on link "Purchase Orders" at bounding box center [35, 71] width 65 height 9
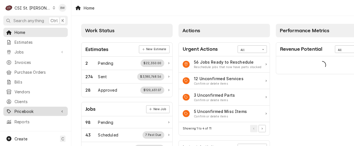
click at [30, 111] on link "Pricebook" at bounding box center [35, 110] width 65 height 9
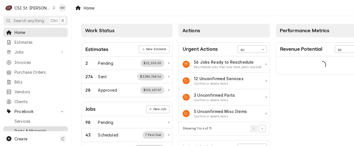
click at [31, 128] on span "Parts & Materials" at bounding box center [40, 131] width 51 height 6
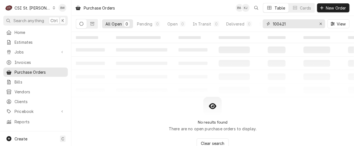
drag, startPoint x: 290, startPoint y: 22, endPoint x: 263, endPoint y: 24, distance: 27.7
click at [263, 24] on div "All Open 0 Pending 0 Open 0 In Transit 0 Delivered 0 Stocked 0 100421 View" at bounding box center [213, 24] width 274 height 16
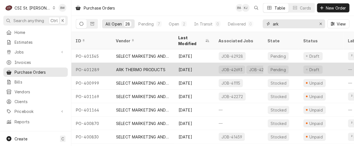
type input "ark"
click at [97, 63] on div "PO-401289" at bounding box center [92, 69] width 40 height 13
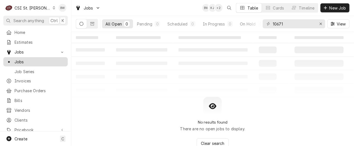
click at [30, 63] on link "Jobs" at bounding box center [35, 61] width 65 height 9
drag, startPoint x: 290, startPoint y: 25, endPoint x: 262, endPoint y: 25, distance: 28.2
click at [264, 25] on div "10671" at bounding box center [294, 23] width 63 height 9
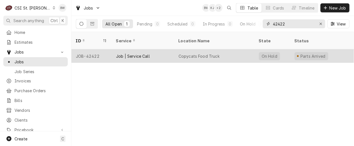
type input "42422"
click at [98, 50] on div "JOB-42422" at bounding box center [92, 55] width 40 height 13
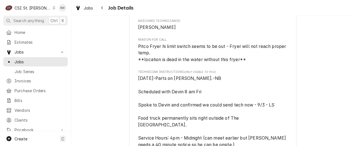
scroll to position [391, 0]
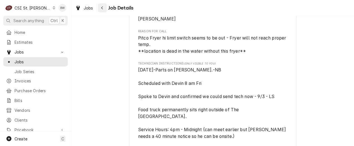
click at [105, 9] on div "Navigate back" at bounding box center [103, 8] width 6 height 6
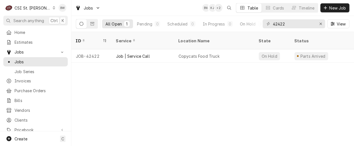
click at [94, 70] on div "ID Service Location Name State Status Labels Techs Date Received Client Locatio…" at bounding box center [213, 89] width 283 height 114
drag, startPoint x: 297, startPoint y: 24, endPoint x: 263, endPoint y: 22, distance: 34.2
click at [263, 22] on div "All Open 1 Pending 0 Scheduled 0 In Progress 0 On Hold 1 Completed 0 42422 View" at bounding box center [213, 24] width 274 height 16
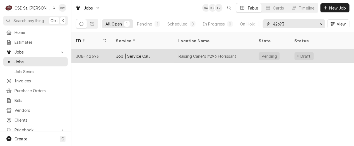
type input "42693"
click at [96, 49] on div "JOB-42693" at bounding box center [92, 55] width 40 height 13
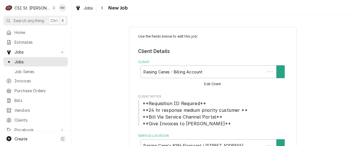
type textarea "x"
click at [101, 8] on div "Navigate back" at bounding box center [103, 8] width 6 height 6
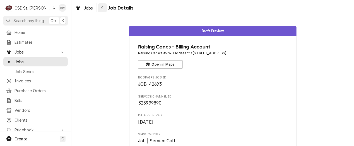
click at [103, 6] on div "Navigate back" at bounding box center [103, 8] width 6 height 6
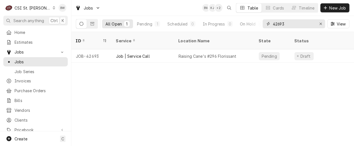
click at [290, 25] on input "42693" at bounding box center [294, 23] width 42 height 9
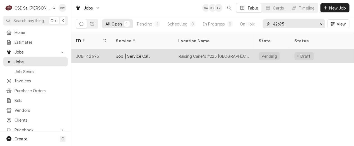
type input "42695"
click at [100, 49] on div "JOB-42695" at bounding box center [92, 55] width 40 height 13
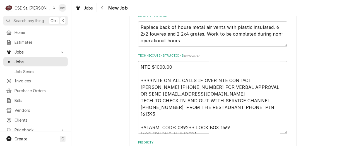
scroll to position [437, 0]
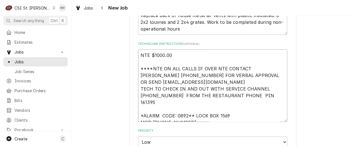
click at [139, 49] on textarea "NTE $1000.00 ****NTE ON ALL CALLS IF OVER NTE CONTACT JEFF COSTA 636-399-1299 F…" at bounding box center [212, 85] width 149 height 72
type textarea "x"
type textarea "NTE $1000.00 ****NTE ON ALL CALLS IF OVER NTE CONTACT JEFF COSTA 636-399-1299 F…"
type textarea "x"
type textarea "NTE $1000.00 ****NTE ON ALL CALLS IF OVER NTE CONTACT JEFF COSTA 636-399-1299 F…"
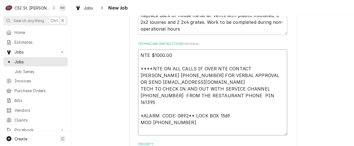
type textarea "x"
type textarea "O NTE $1000.00 ****NTE ON ALL CALLS IF OVER NTE CONTACT JEFF COSTA 636-399-1299…"
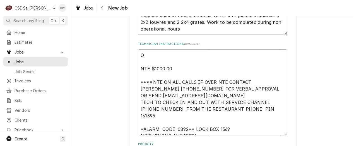
type textarea "x"
type textarea "OR NTE $1000.00 ****NTE ON ALL CALLS IF OVER NTE CONTACT JEFF COSTA 636-399-129…"
type textarea "x"
type textarea "ORd NTE $1000.00 ****NTE ON ALL CALLS IF OVER NTE CONTACT JEFF COSTA 636-399-12…"
type textarea "x"
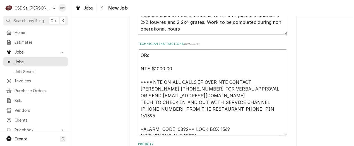
type textarea "ORd f NTE $1000.00 ****NTE ON ALL CALLS IF OVER NTE CONTACT JEFF COSTA 636-399-…"
type textarea "x"
type textarea "ORd fo NTE $1000.00 ****NTE ON ALL CALLS IF OVER NTE CONTACT JEFF COSTA 636-399…"
type textarea "x"
type textarea "ORd for NTE $1000.00 ****NTE ON ALL CALLS IF OVER NTE CONTACT JEFF COSTA 636-39…"
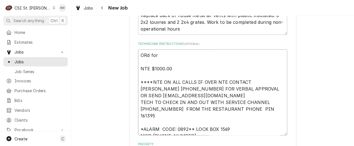
type textarea "x"
type textarea "ORd form NTE $1000.00 ****NTE ON ALL CALLS IF OVER NTE CONTACT JEFF COSTA 636-3…"
type textarea "x"
type textarea "ORd form NTE $1000.00 ****NTE ON ALL CALLS IF OVER NTE CONTACT JEFF COSTA 636-3…"
type textarea "x"
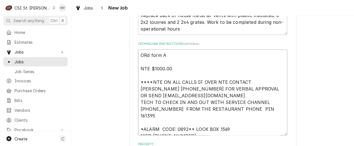
type textarea "ORd form AR NTE $1000.00 ****NTE ON ALL CALLS IF OVER NTE CONTACT JEFF COSTA 63…"
type textarea "x"
type textarea "ORd form ARK NTE $1000.00 ****NTE ON ALL CALLS IF OVER NTE CONTACT JEFF COSTA 6…"
type textarea "x"
type textarea "ORd form ARK NTE $1000.00 ****NTE ON ALL CALLS IF OVER NTE CONTACT JEFF COSTA 6…"
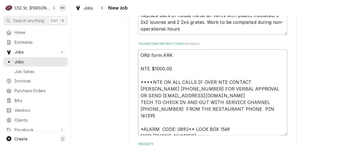
type textarea "x"
type textarea "ORd form ARK TH NTE $1000.00 ****NTE ON ALL CALLS IF OVER NTE CONTACT JEFF COST…"
type textarea "x"
type textarea "ORd form ARK THe NTE $1000.00 ****NTE ON ALL CALLS IF OVER NTE CONTACT JEFF COS…"
type textarea "x"
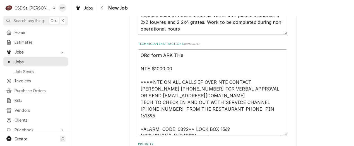
type textarea "ORd form ARK THer NTE $1000.00 ****NTE ON ALL CALLS IF OVER NTE CONTACT JEFF CO…"
type textarea "x"
type textarea "ORd form ARK THerm NTE $1000.00 ****NTE ON ALL CALLS IF OVER NTE CONTACT JEFF C…"
type textarea "x"
type textarea "ORd form ARK THermo NTE $1000.00 ****NTE ON ALL CALLS IF OVER NTE CONTACT JEFF …"
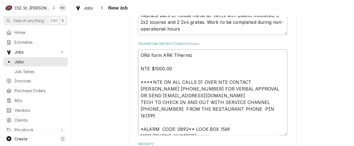
type textarea "x"
type textarea "ORd form ARK THermoP NTE $1000.00 ****NTE ON ALL CALLS IF OVER NTE CONTACT JEFF…"
type textarea "x"
type textarea "ORd form ARK THermoPr NTE $1000.00 ****NTE ON ALL CALLS IF OVER NTE CONTACT JEF…"
type textarea "x"
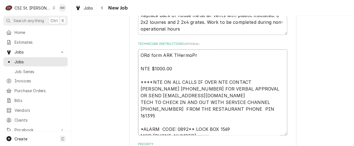
type textarea "ORd form ARK THermoPro NTE $1000.00 ****NTE ON ALL CALLS IF OVER NTE CONTACT JE…"
type textarea "x"
type textarea "ORd form ARK THermoProd NTE $1000.00 ****NTE ON ALL CALLS IF OVER NTE CONTACT J…"
type textarea "x"
type textarea "ORd form ARK THermoProdu NTE $1000.00 ****NTE ON ALL CALLS IF OVER NTE CONTACT …"
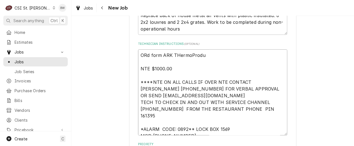
type textarea "x"
type textarea "ORd form ARK THermoProduc NTE $1000.00 ****NTE ON ALL CALLS IF OVER NTE CONTACT…"
type textarea "x"
type textarea "ORd form ARK THermoProduct NTE $1000.00 ****NTE ON ALL CALLS IF OVER NTE CONTAC…"
type textarea "x"
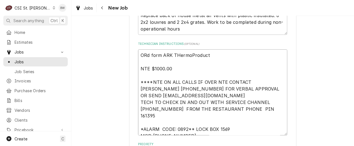
type textarea "ORd form ARK THermoProducts NTE $1000.00 ****NTE ON ALL CALLS IF OVER NTE CONTA…"
type textarea "x"
type textarea "ORd form ARK THermoProducts NTE $1000.00 ****NTE ON ALL CALLS IF OVER NTE CONTA…"
type textarea "x"
type textarea "ORd form ARK THermoProducts NTE $1000.00 ****NTE ON ALL CALLS IF OVER NTE CONTA…"
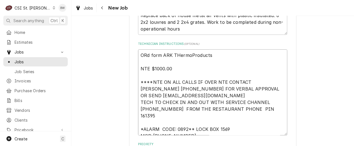
type textarea "x"
type textarea "ORd form ARK THermoProducts P NTE $1000.00 ****NTE ON ALL CALLS IF OVER NTE CON…"
type textarea "x"
type textarea "ORd form ARK THermoProducts PO NTE $1000.00 ****NTE ON ALL CALLS IF OVER NTE CO…"
type textarea "x"
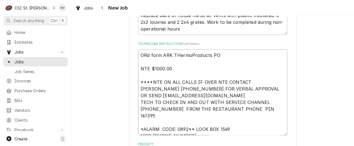
type textarea "ORd form ARK THermoProducts PO NTE $1000.00 ****NTE ON ALL CALLS IF OVER NTE CO…"
type textarea "x"
type textarea "ORd form ARK THermoProducts PO 4 NTE $1000.00 ****NTE ON ALL CALLS IF OVER NTE …"
type textarea "x"
type textarea "ORd form ARK THermoProducts PO 40 NTE $1000.00 ****NTE ON ALL CALLS IF OVER NTE…"
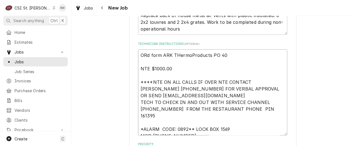
type textarea "x"
type textarea "ORd form ARK THermoProducts PO 401 NTE $1000.00 ****NTE ON ALL CALLS IF OVER NT…"
type textarea "x"
type textarea "ORd form ARK THermoProducts PO 4012 NTE $1000.00 ****NTE ON ALL CALLS IF OVER N…"
type textarea "x"
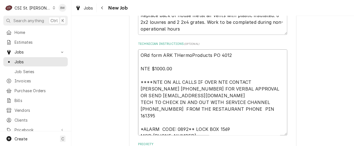
type textarea "ORd form ARK THermoProducts PO 40128 NTE $1000.00 ****NTE ON ALL CALLS IF OVER …"
type textarea "x"
type textarea "ORd form ARK THermoProducts PO 401289 NTE $1000.00 ****NTE ON ALL CALLS IF OVER…"
type textarea "x"
type textarea "ORd form ARK THermoProducts PO 401289, NTE $1000.00 ****NTE ON ALL CALLS IF OVE…"
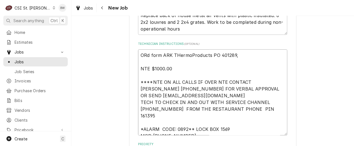
type textarea "x"
type textarea "ORd form ARK THermoProducts PO 401289, NTE $1000.00 ****NTE ON ALL CALLS IF OVE…"
type textarea "x"
type textarea "ORd form ARK THermoProducts PO 401289, e NTE $1000.00 ****NTE ON ALL CALLS IF O…"
type textarea "x"
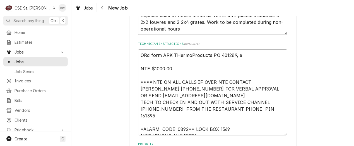
type textarea "ORd form ARK THermoProducts PO 401289, es NTE $1000.00 ****NTE ON ALL CALLS IF …"
type textarea "x"
type textarea "ORd form ARK THermoProducts PO 401289, est NTE $1000.00 ****NTE ON ALL CALLS IF…"
type textarea "x"
type textarea "ORd form ARK THermoProducts PO 401289, est NTE $1000.00 ****NTE ON ALL CALLS IF…"
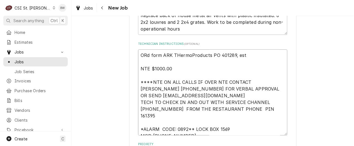
type textarea "x"
type textarea "ORd form ARK THermoProducts PO 401289, est sh NTE $1000.00 ****NTE ON ALL CALLS…"
type textarea "x"
type textarea "ORd form ARK THermoProducts PO 401289, est shi NTE $1000.00 ****NTE ON ALL CALL…"
type textarea "x"
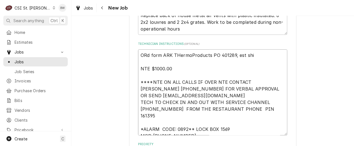
type textarea "ORd form ARK THermoProducts PO 401289, est ship NTE $1000.00 ****NTE ON ALL CAL…"
type textarea "x"
type textarea "ORd form ARK THermoProducts PO 401289, est ship NTE $1000.00 ****NTE ON ALL CAL…"
type textarea "x"
type textarea "ORd form ARK THermoProducts PO 401289, est ship da NTE $1000.00 ****NTE ON ALL …"
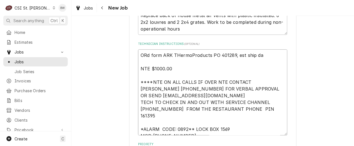
type textarea "x"
type textarea "ORd form ARK THermoProducts PO 401289, est ship dat NTE $1000.00 ****NTE ON ALL…"
type textarea "x"
type textarea "ORd form ARK THermoProducts PO 401289, est ship date NTE $1000.00 ****NTE ON AL…"
type textarea "x"
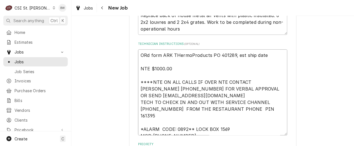
type textarea "ORd form ARK THermoProducts PO 401289, est ship date 1 NTE $1000.00 ****NTE ON …"
type textarea "x"
type textarea "ORd form ARK THermoProducts PO 401289, est ship date 10 NTE $1000.00 ****NTE ON…"
type textarea "x"
type textarea "ORd form ARK THermoProducts PO 401289, est ship date 10/ NTE $1000.00 ****NTE O…"
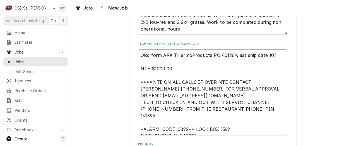
type textarea "x"
type textarea "ORd form ARK THermoProducts PO 401289, est ship date 10/1 NTE $1000.00 ****NTE …"
type textarea "x"
type textarea "ORd form ARK THermoProducts PO 401289, est ship date 10/12 NTE $1000.00 ****NTE…"
type textarea "x"
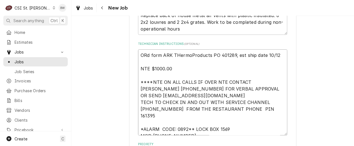
type textarea "ORd form ARK TermoProducts PO 401289, est ship date 10/12 NTE $1000.00 ****NTE …"
type textarea "x"
type textarea "ORd form ARK ThermoProducts PO 401289, est ship date 10/12 NTE $1000.00 ****NTE…"
type textarea "x"
type textarea "Od form ARK ThermoProducts PO 401289, est ship date 10/12 NTE $1000.00 ****NTE …"
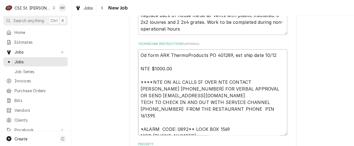
type textarea "x"
type textarea "Ord form ARK ThermoProducts PO 401289, est ship date 10/12 NTE $1000.00 ****NTE…"
drag, startPoint x: 279, startPoint y: 41, endPoint x: 132, endPoint y: 42, distance: 147.5
click at [132, 42] on div "Use the fields below to edit this job: Client Details Client Raising Canes - Bi…" at bounding box center [213, 4] width 168 height 829
click at [154, 49] on textarea "Ord form ARK ThermoProducts PO 401289, est ship date 10/12 NTE $1000.00 ****NTE…" at bounding box center [212, 91] width 149 height 85
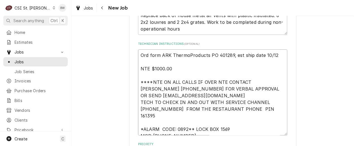
type textarea "x"
type textarea "Ord fom ARK ThermoProducts PO 401289, est ship date 10/12 NTE $1000.00 ****NTE …"
type textarea "x"
type textarea "Ord fm ARK ThermoProducts PO 401289, est ship date 10/12 NTE $1000.00 ****NTE O…"
type textarea "x"
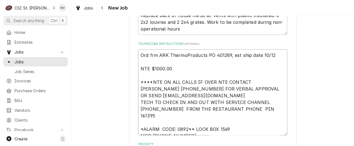
type textarea "Ord from ARK ThermoProducts PO 401289, est ship date 10/12 NTE $1000.00 ****NTE…"
type textarea "x"
drag, startPoint x: 272, startPoint y: 42, endPoint x: 140, endPoint y: 38, distance: 132.8
click at [140, 49] on textarea "Ord from ARK ThermoProducts PO 401289, est ship date 10/12 NTE $1000.00 ****NTE…" at bounding box center [212, 91] width 149 height 85
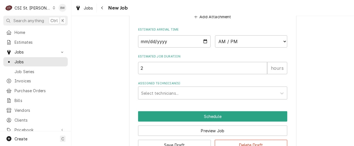
scroll to position [701, 0]
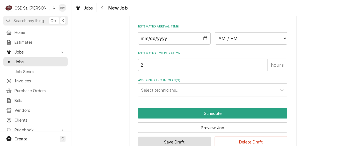
type textarea "Ord from ARK ThermoProducts PO 401289, est ship date 10/12 NTE $1000.00 ****NTE…"
click at [176, 136] on button "Save Draft" at bounding box center [174, 141] width 73 height 10
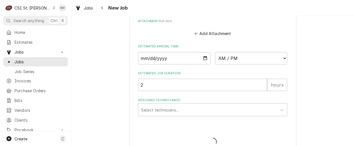
type textarea "x"
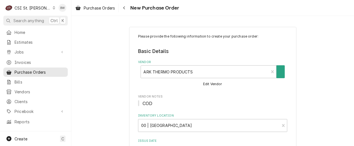
type textarea "x"
click at [125, 9] on icon "Navigate back" at bounding box center [124, 8] width 3 height 4
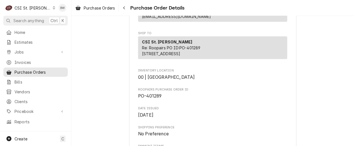
scroll to position [140, 0]
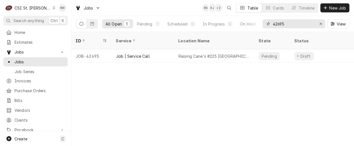
click at [293, 23] on input "42695" at bounding box center [294, 23] width 42 height 9
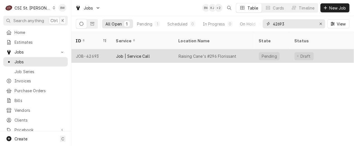
type input "42693"
click at [103, 49] on div "JOB-42693" at bounding box center [92, 55] width 40 height 13
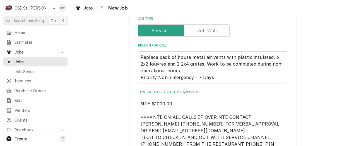
scroll to position [363, 0]
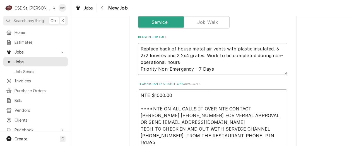
click at [139, 89] on textarea "NTE $1000.00 ****NTE ON ALL CALLS IF OVER NTE CONTACT [PERSON_NAME] [PHONE_NUMB…" at bounding box center [212, 125] width 149 height 72
type textarea "x"
type textarea "NTE $1000.00 ****NTE ON ALL CALLS IF OVER NTE CONTACT [PERSON_NAME] [PHONE_NUMB…"
type textarea "x"
type textarea "NTE $1000.00 ****NTE ON ALL CALLS IF OVER NTE CONTACT [PERSON_NAME] [PHONE_NUMB…"
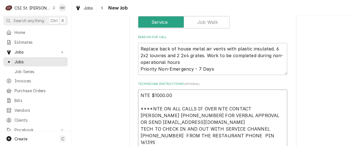
paste textarea "Ord from ARK ThermoProducts PO 401289, est ship date 10/12"
type textarea "x"
type textarea "Ord from ARK ThermoProducts PO 401289, est ship date 10/12 NTE $1000.00 ****NTE…"
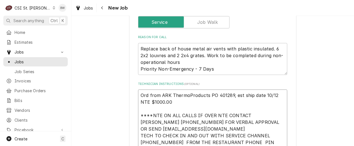
type textarea "x"
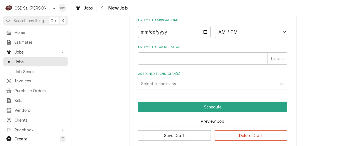
scroll to position [675, 0]
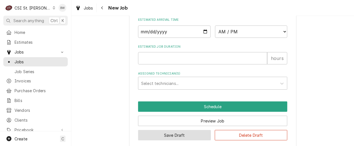
type textarea "Ord from ARK ThermoProducts PO 401289, est ship date 10/12 NTE $1000.00 ****NTE…"
click at [172, 130] on button "Save Draft" at bounding box center [174, 135] width 73 height 10
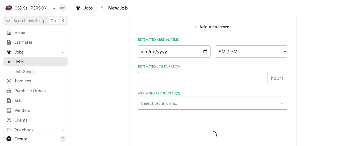
type textarea "x"
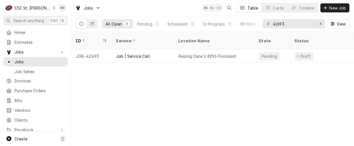
click at [53, 8] on icon "Dynamic Content Wrapper" at bounding box center [54, 7] width 3 height 3
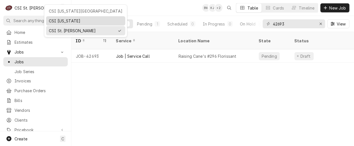
click at [51, 19] on div "CSI [US_STATE]" at bounding box center [86, 21] width 74 height 6
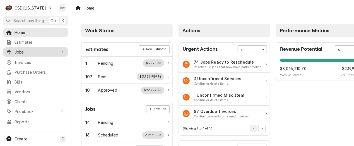
click at [33, 51] on span "Jobs" at bounding box center [36, 52] width 42 height 6
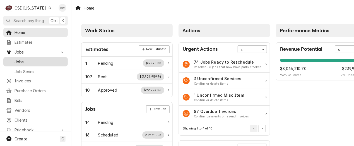
click at [33, 59] on span "Jobs" at bounding box center [40, 62] width 51 height 6
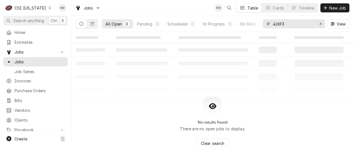
drag, startPoint x: 287, startPoint y: 23, endPoint x: 266, endPoint y: 25, distance: 21.3
click at [267, 25] on div "42693" at bounding box center [294, 23] width 63 height 9
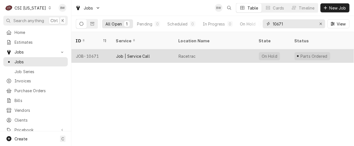
type input "10671"
click at [96, 50] on div "JOB-10671" at bounding box center [92, 55] width 40 height 13
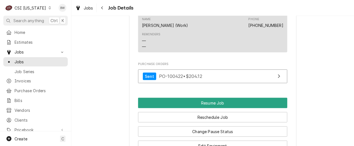
scroll to position [782, 0]
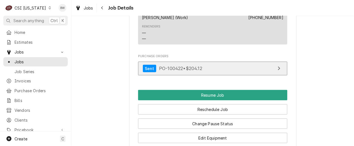
click at [173, 71] on span "PO-100422 • $204.12" at bounding box center [180, 68] width 43 height 6
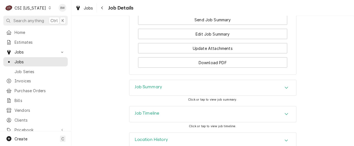
scroll to position [921, 0]
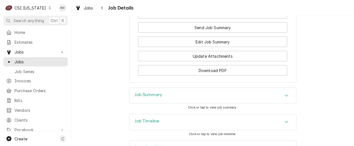
click at [141, 97] on h3 "Job Summary" at bounding box center [148, 94] width 27 height 5
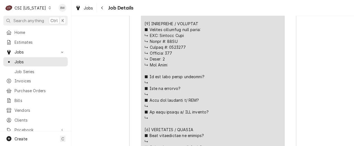
scroll to position [1396, 0]
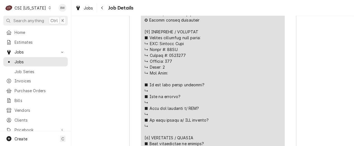
click at [100, 7] on div "Navigate back" at bounding box center [103, 8] width 6 height 6
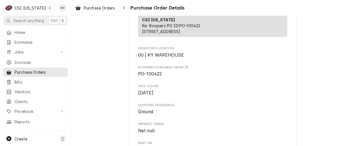
scroll to position [112, 0]
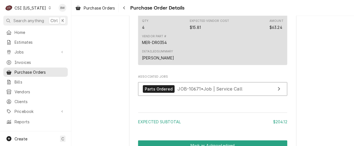
scroll to position [615, 0]
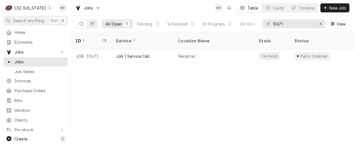
click at [116, 72] on div "ID Service Location Name State Status Labels Techs Date Received Client Locatio…" at bounding box center [213, 89] width 283 height 114
